Goal: Understand process/instructions

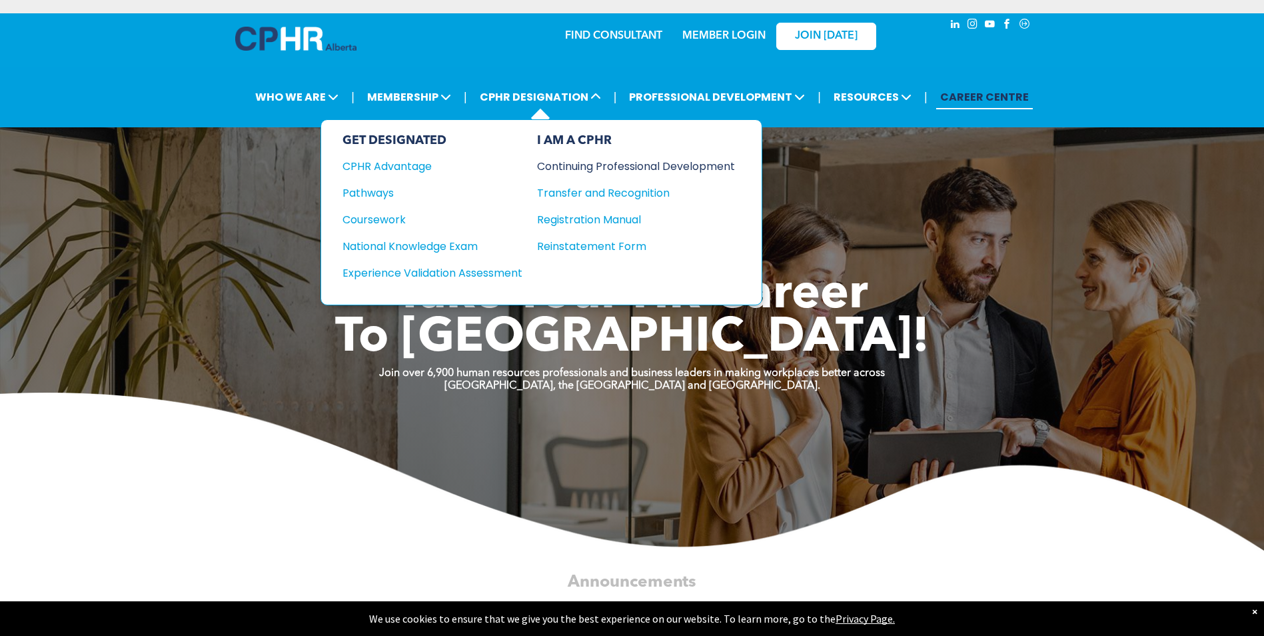
click at [582, 166] on div "Continuing Professional Development" at bounding box center [626, 166] width 178 height 17
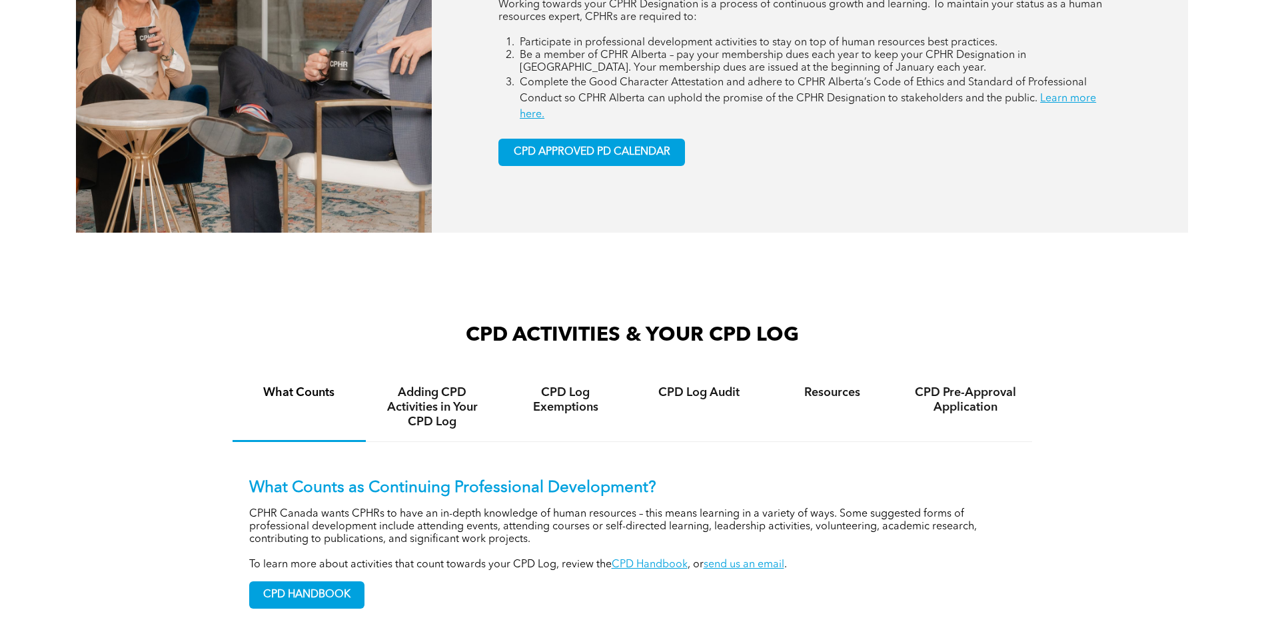
scroll to position [1000, 0]
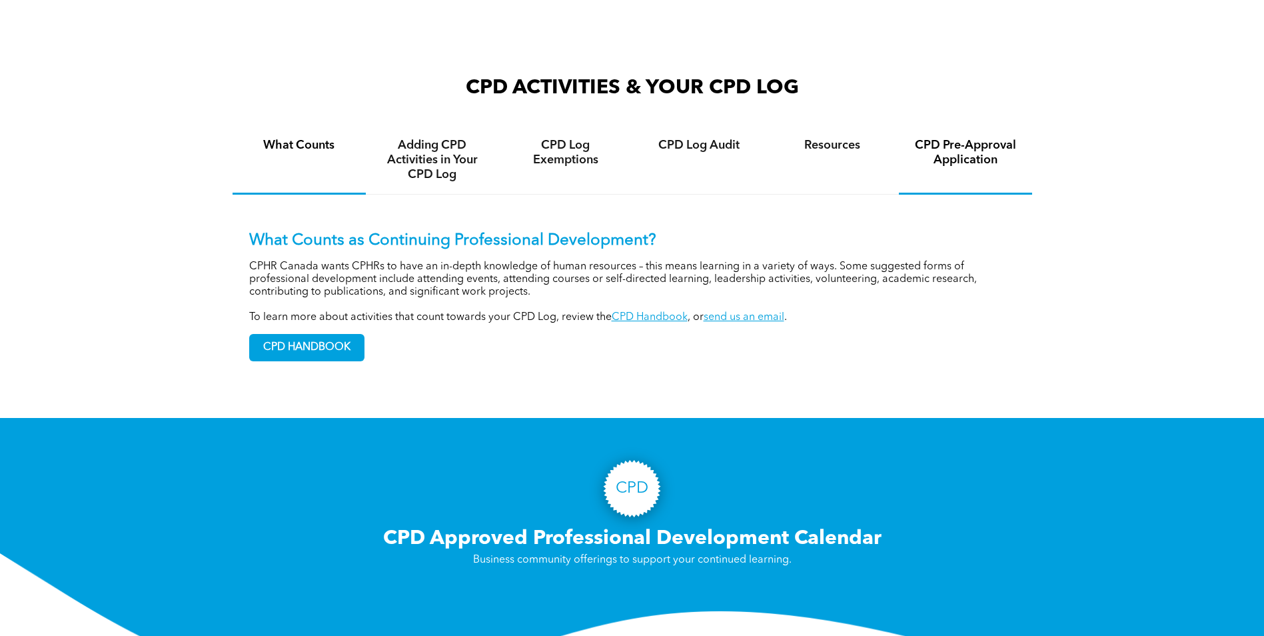
click at [969, 155] on h4 "CPD Pre-Approval Application" at bounding box center [965, 152] width 109 height 29
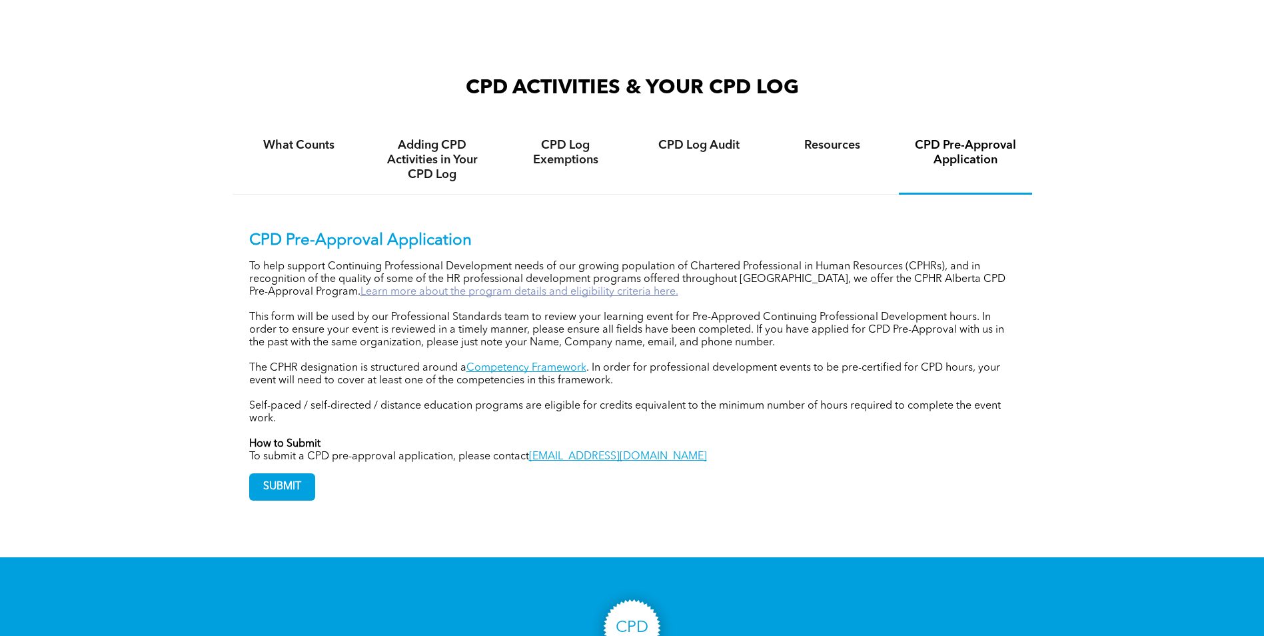
click at [503, 289] on link "Learn more about the program details and eligibility criteria here." at bounding box center [520, 292] width 318 height 11
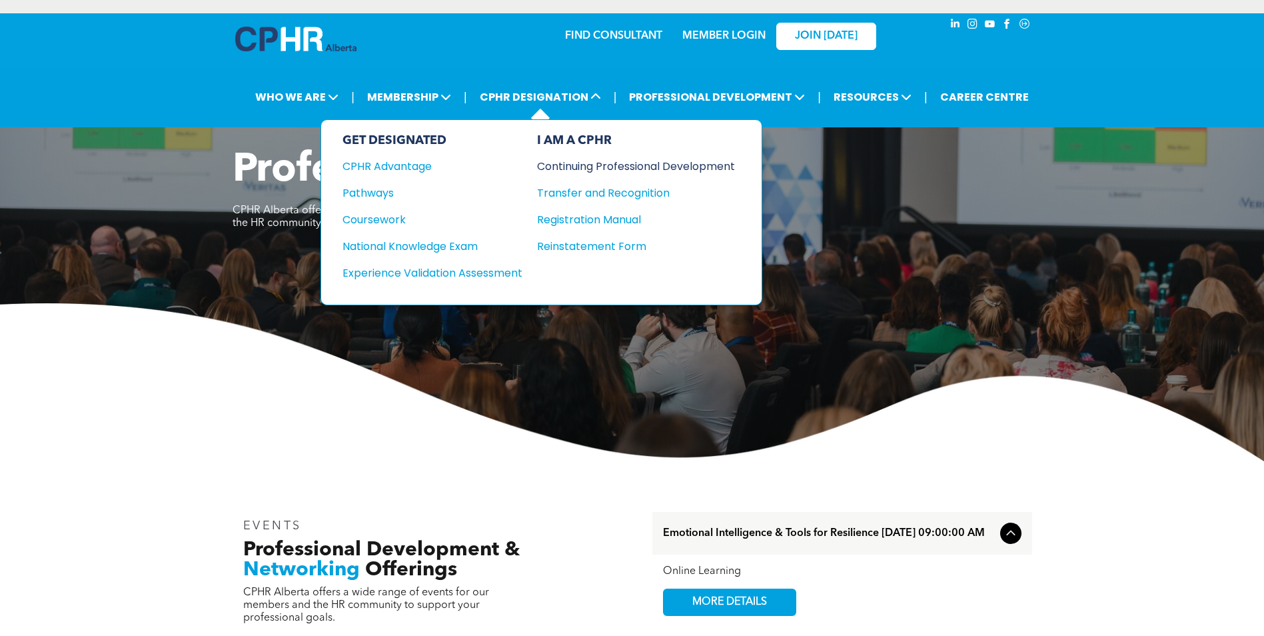
click at [573, 166] on div "Continuing Professional Development" at bounding box center [626, 166] width 178 height 17
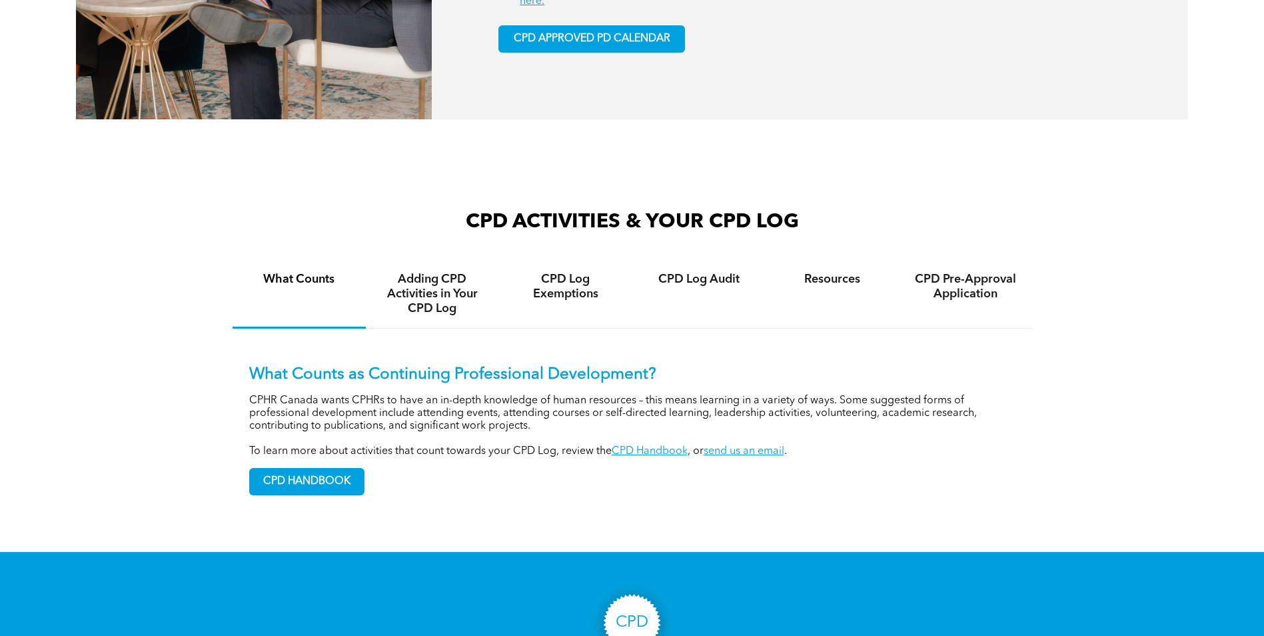
scroll to position [866, 0]
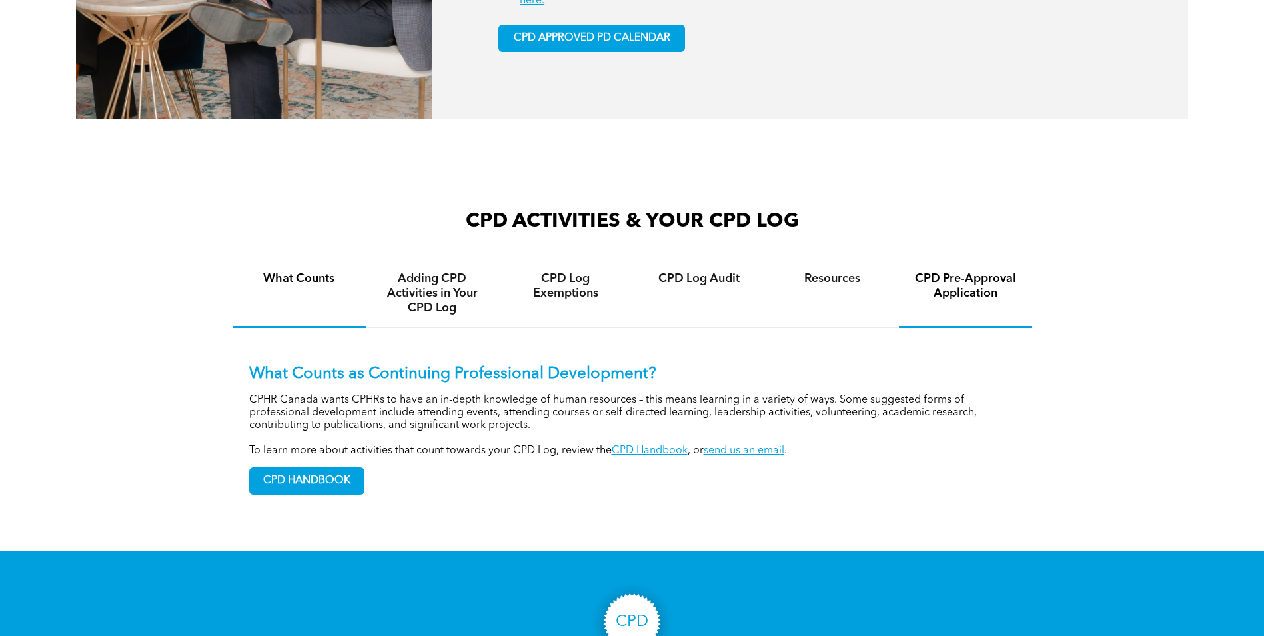
click at [982, 289] on h4 "CPD Pre-Approval Application" at bounding box center [965, 285] width 109 height 29
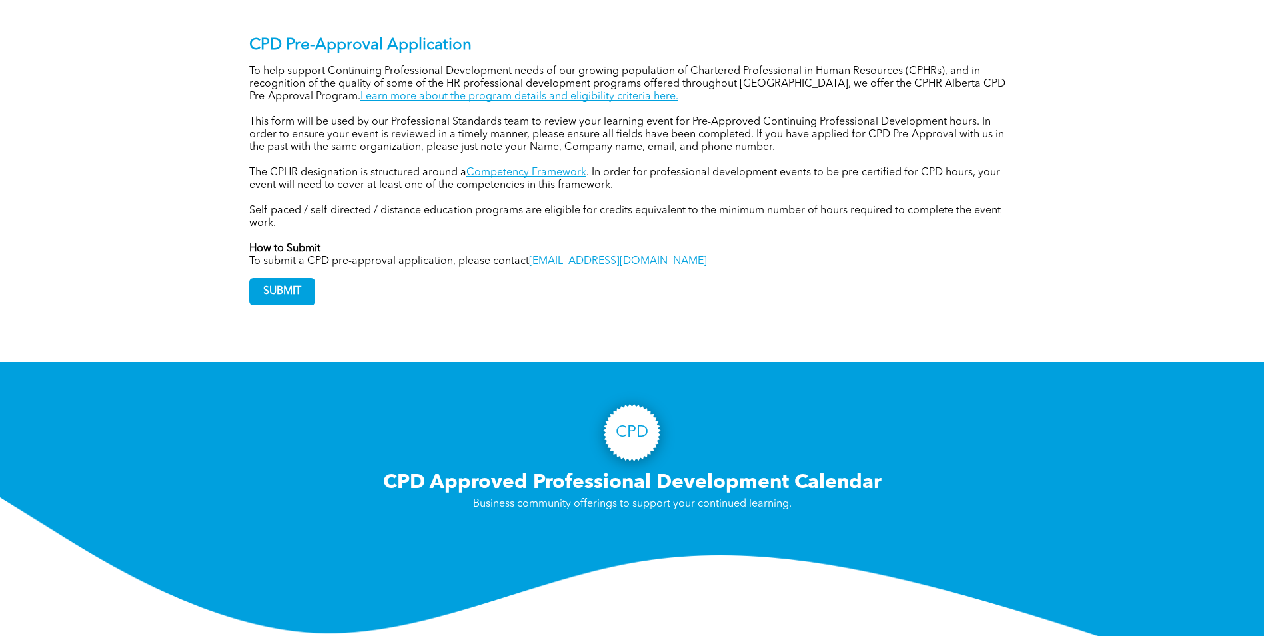
scroll to position [1200, 0]
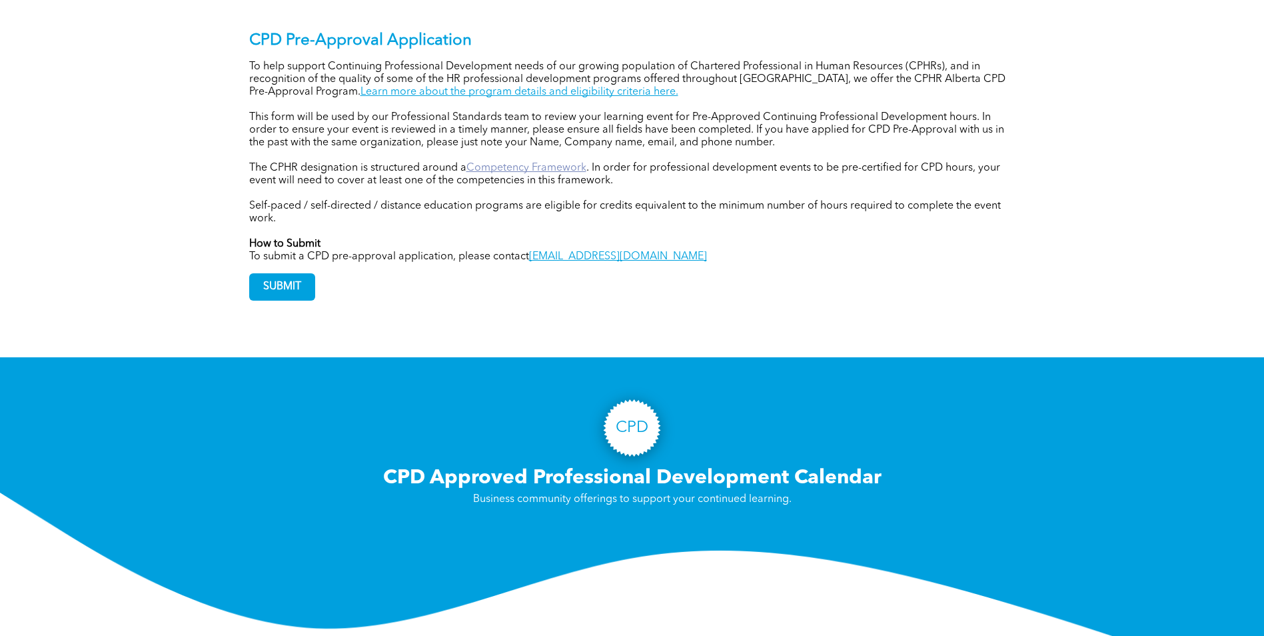
click at [567, 169] on link "Competency Framework" at bounding box center [527, 168] width 120 height 11
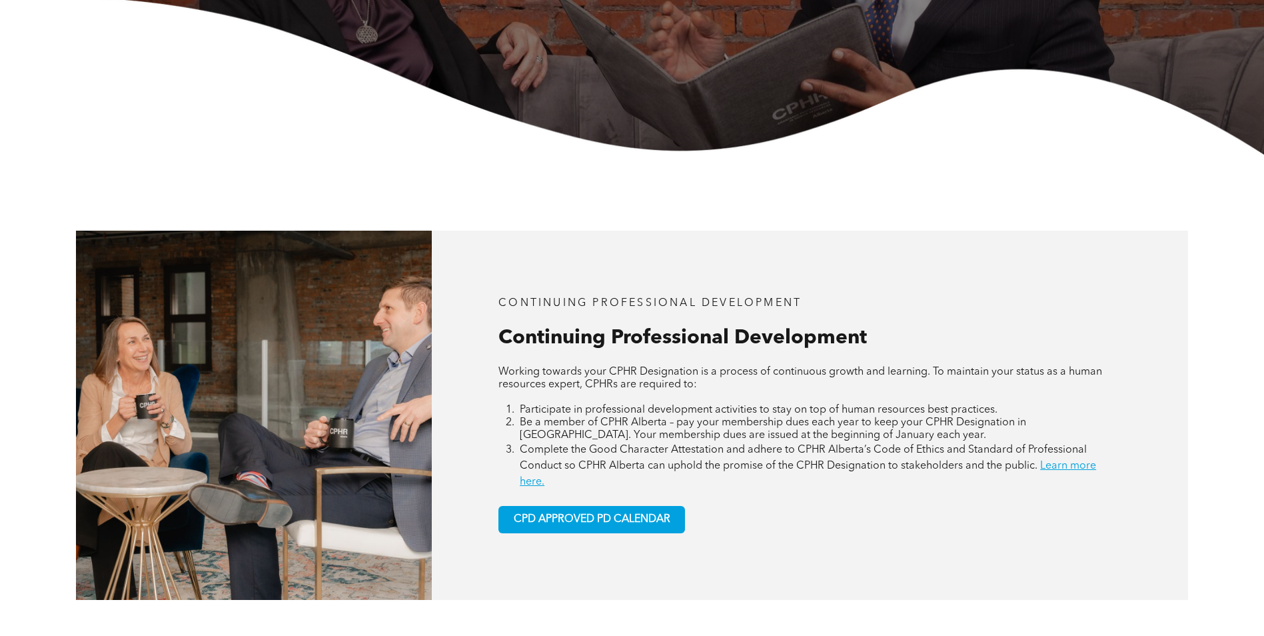
scroll to position [400, 0]
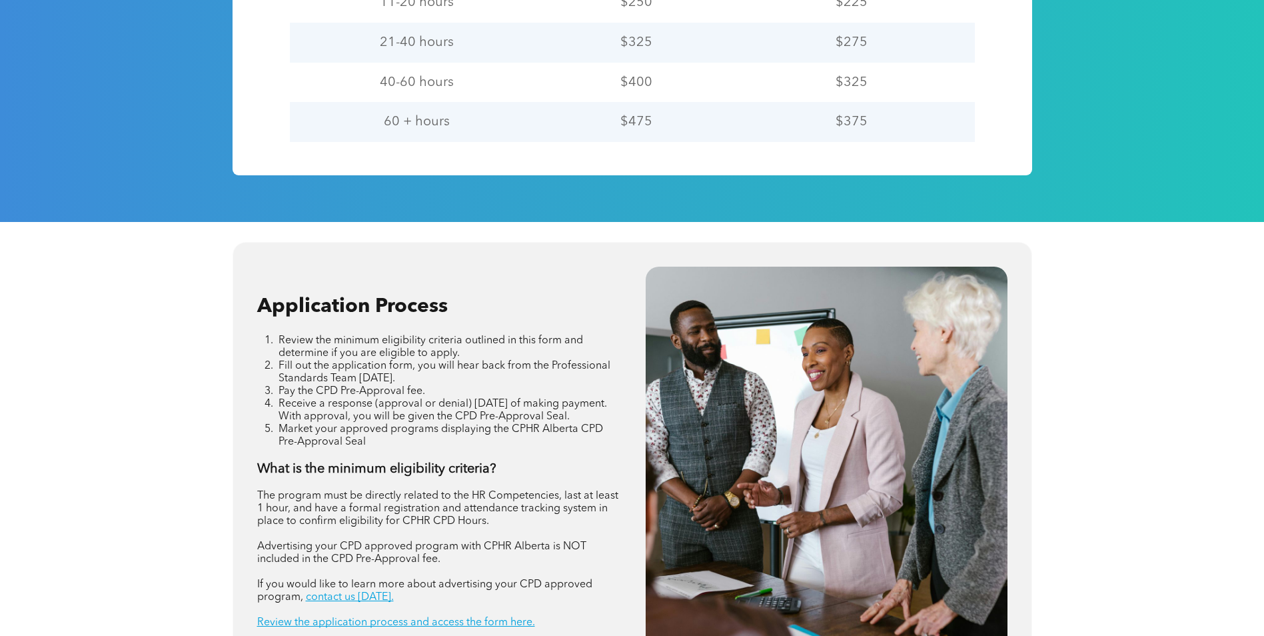
scroll to position [1400, 0]
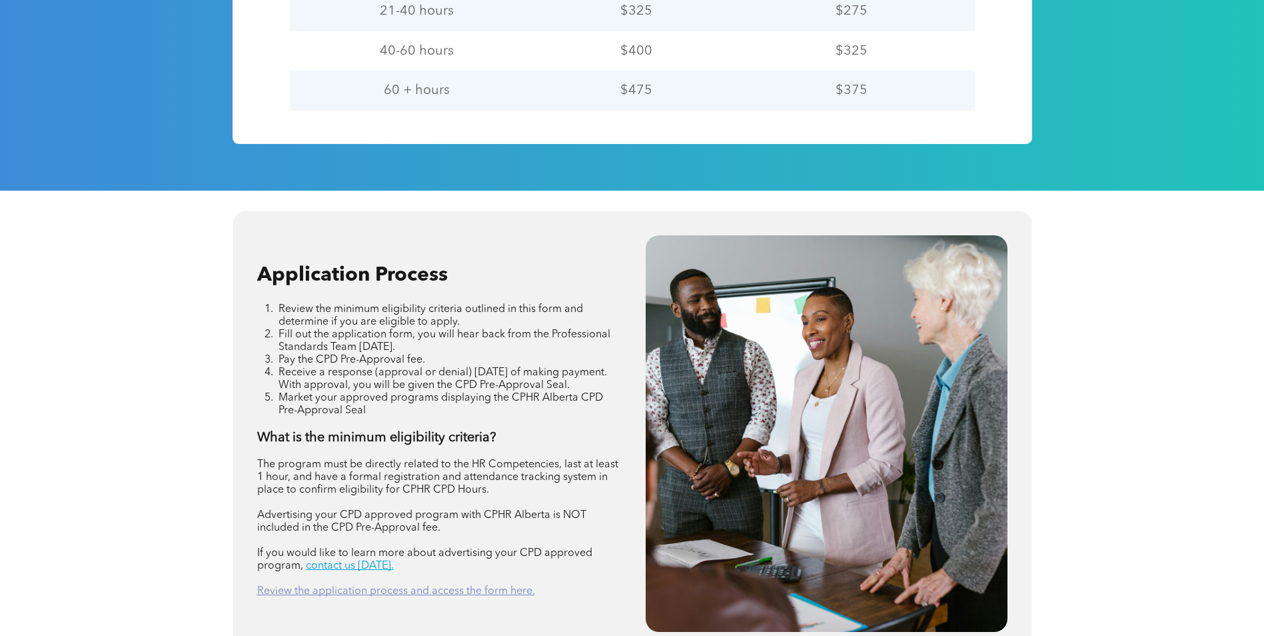
click at [359, 592] on link "Review the application process and access the form here." at bounding box center [396, 591] width 278 height 11
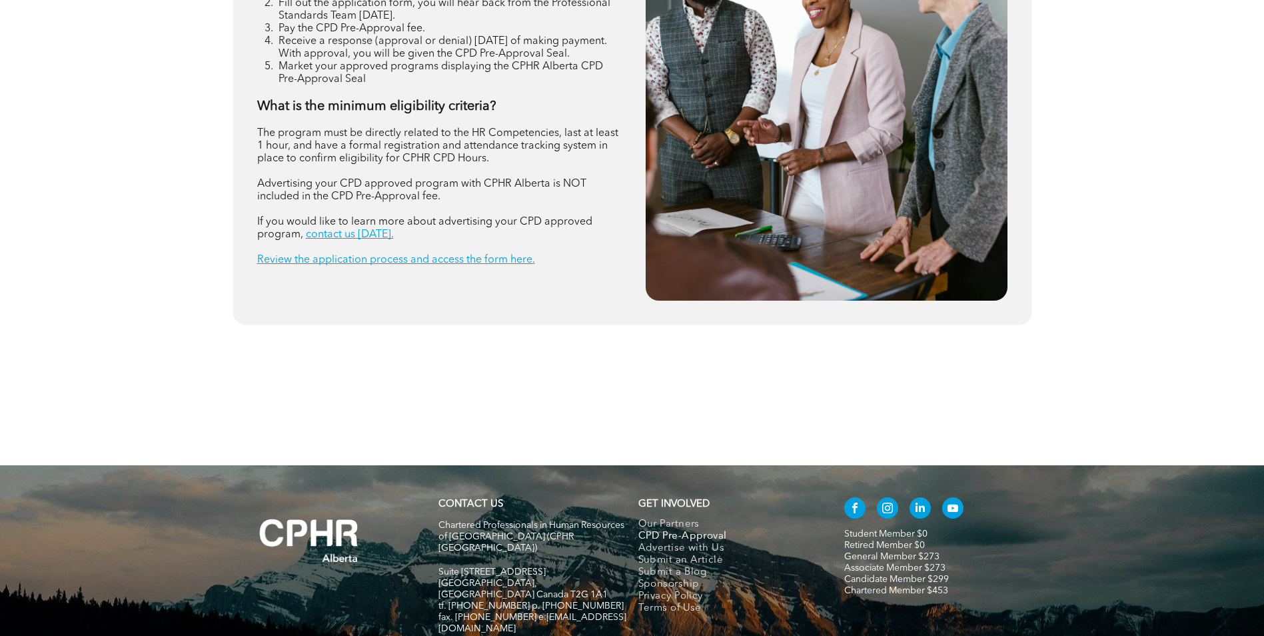
scroll to position [1733, 0]
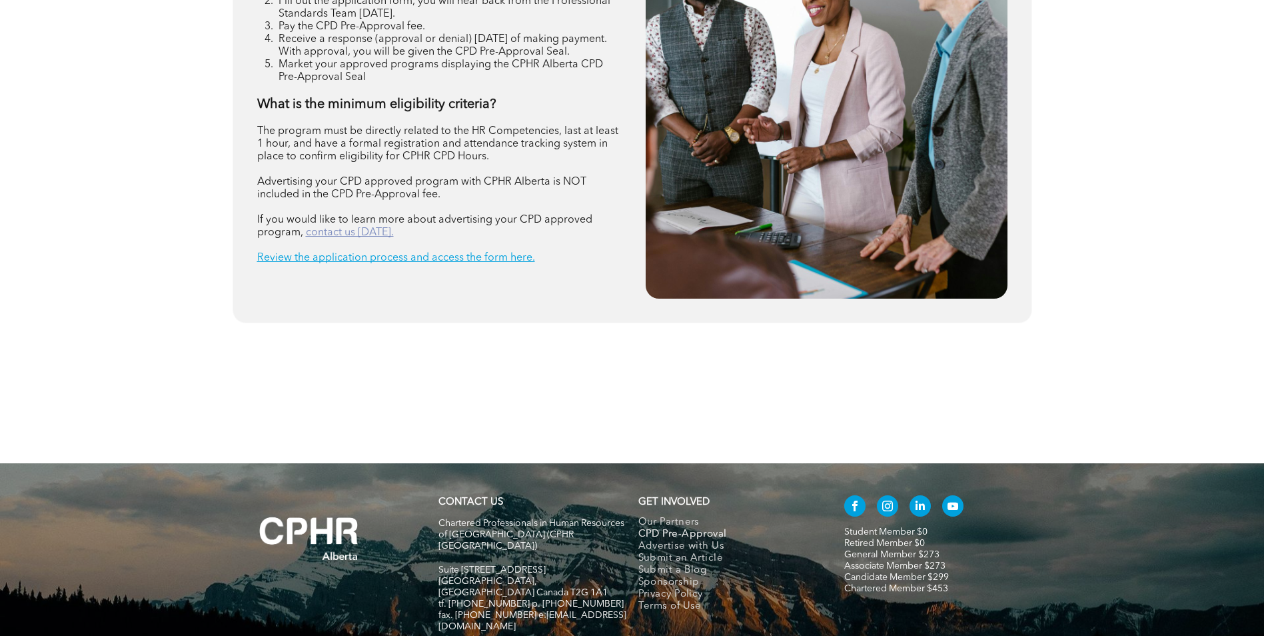
click at [346, 235] on link "contact us [DATE]." at bounding box center [350, 232] width 88 height 11
